Goal: Find contact information: Find contact information

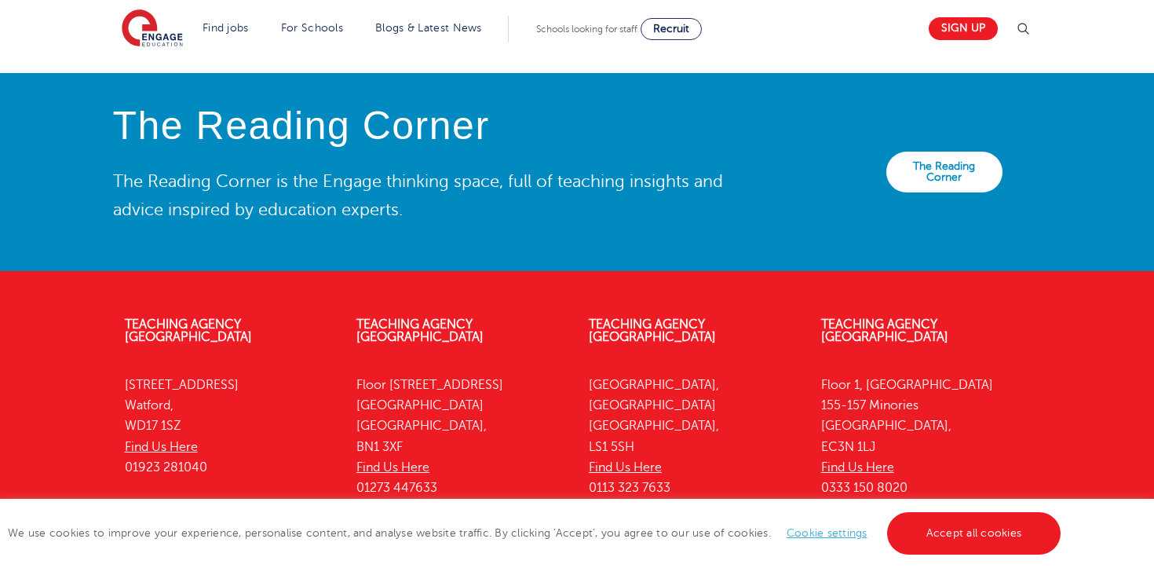
scroll to position [3567, 0]
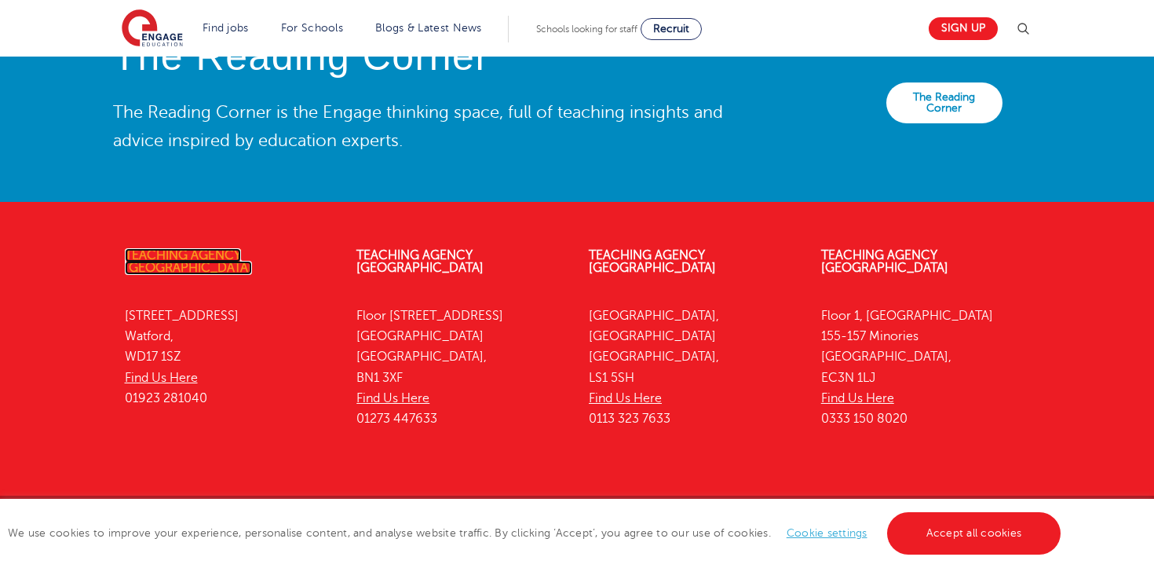
click at [185, 248] on link "Teaching Agency [GEOGRAPHIC_DATA]" at bounding box center [188, 261] width 127 height 27
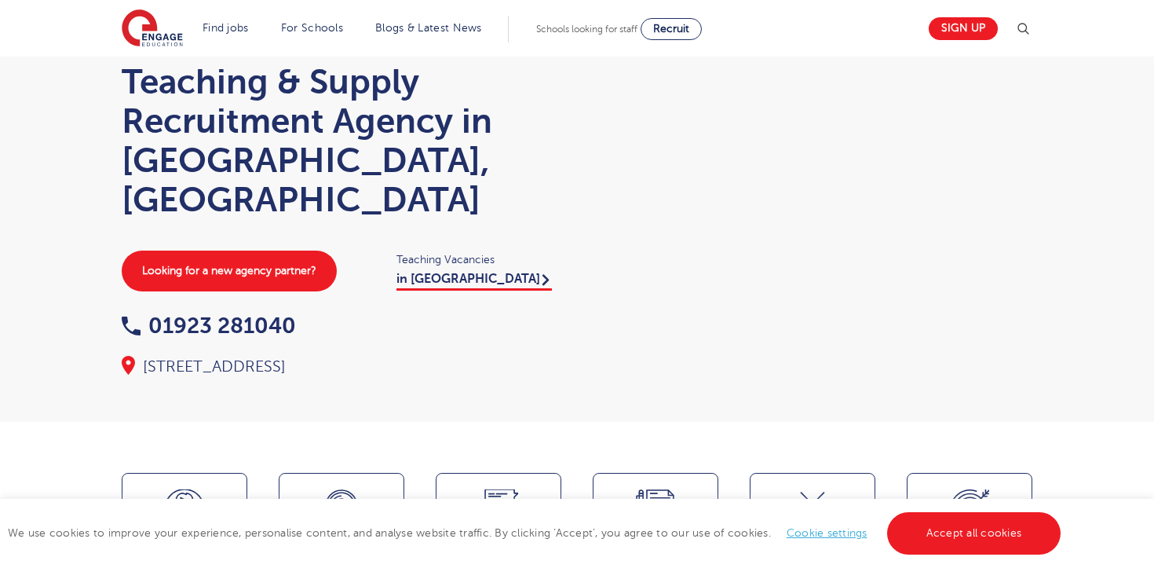
scroll to position [71, 0]
drag, startPoint x: 218, startPoint y: 327, endPoint x: 547, endPoint y: 329, distance: 328.2
click at [547, 355] on div "4th Floor, 45 Clarendon Road, Hertfordshire, WD17 1SZ" at bounding box center [342, 366] width 440 height 22
copy div "45 Clarendon Road, Hertfordshire, WD17 1SZ"
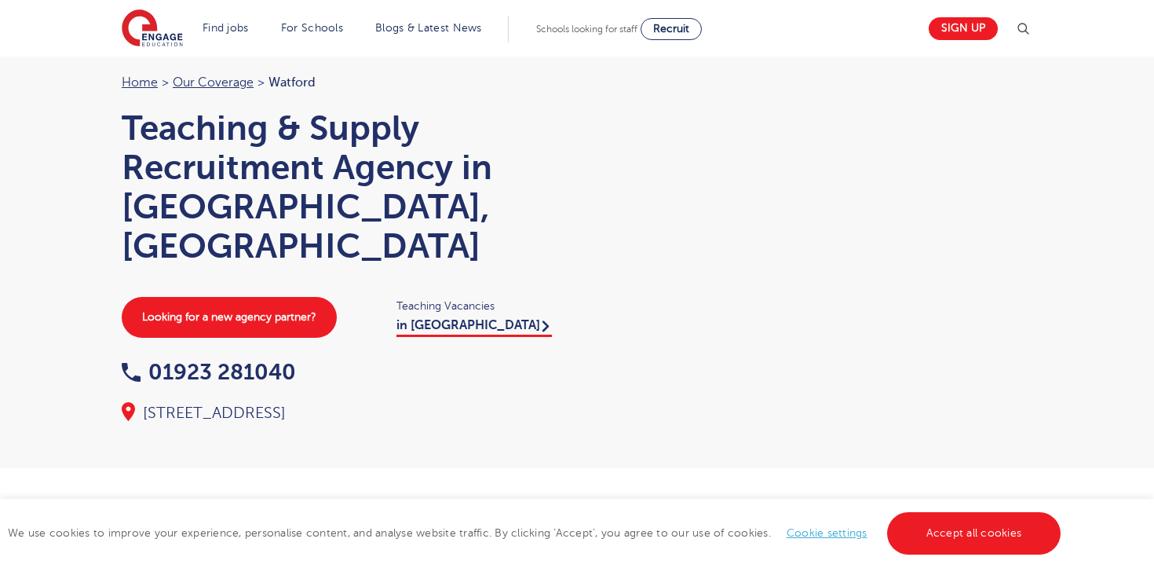
scroll to position [0, 0]
